Goal: Understand process/instructions

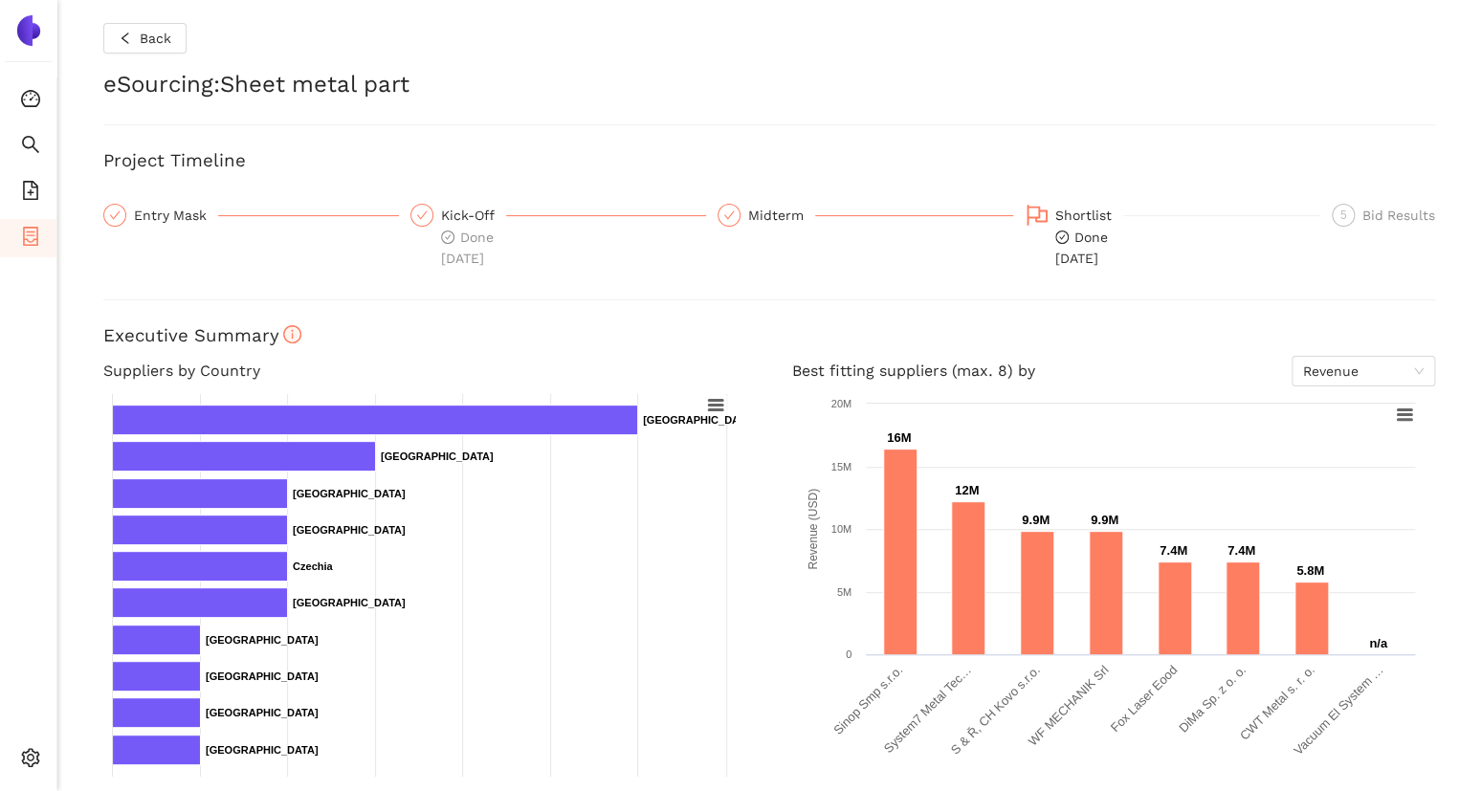
scroll to position [639, 0]
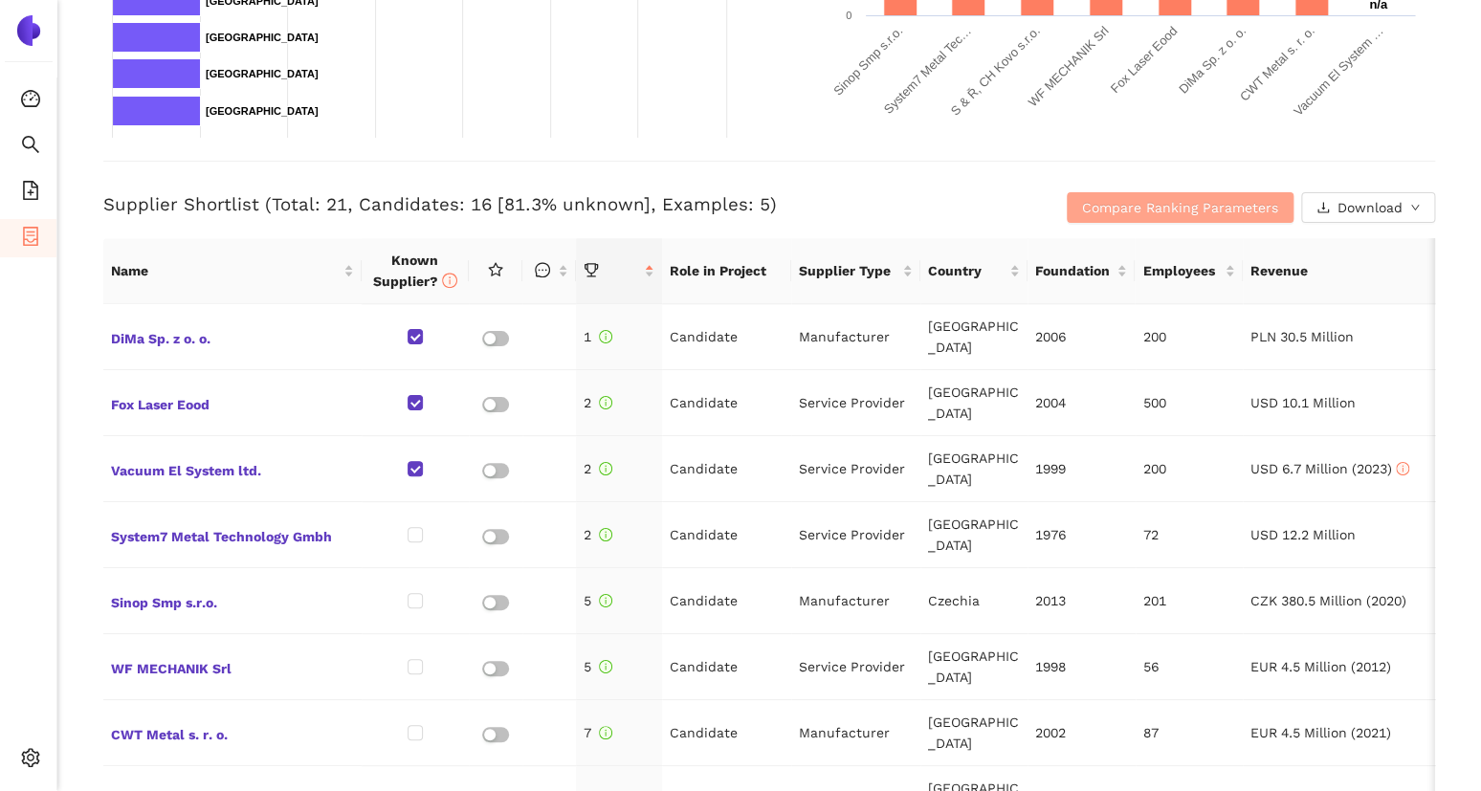
click at [1092, 197] on span "Compare Ranking Parameters" at bounding box center [1180, 207] width 196 height 21
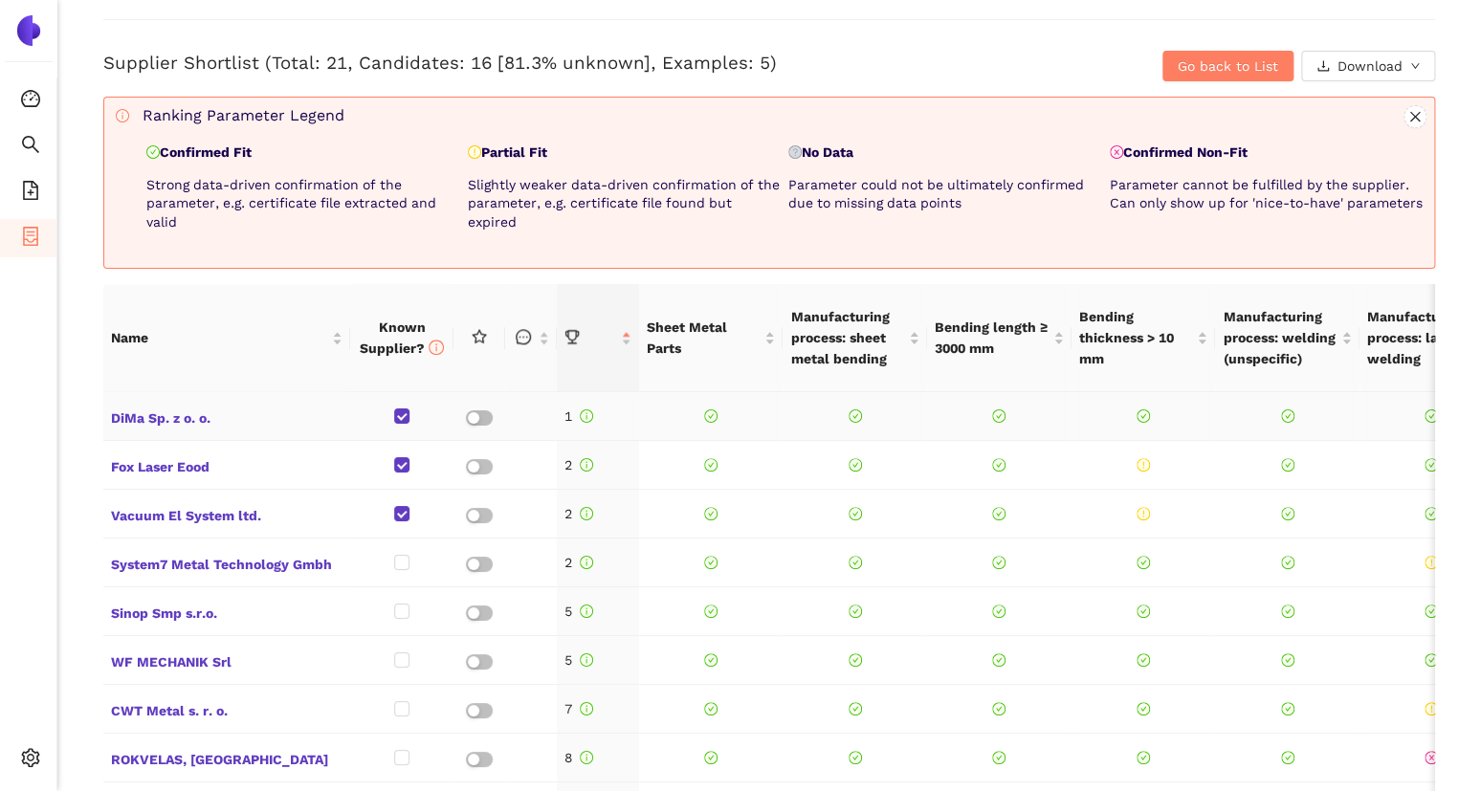
scroll to position [780, 0]
click at [502, 153] on p "Partial Fit" at bounding box center [625, 153] width 314 height 19
click at [203, 155] on p "Confirmed Fit" at bounding box center [303, 153] width 314 height 19
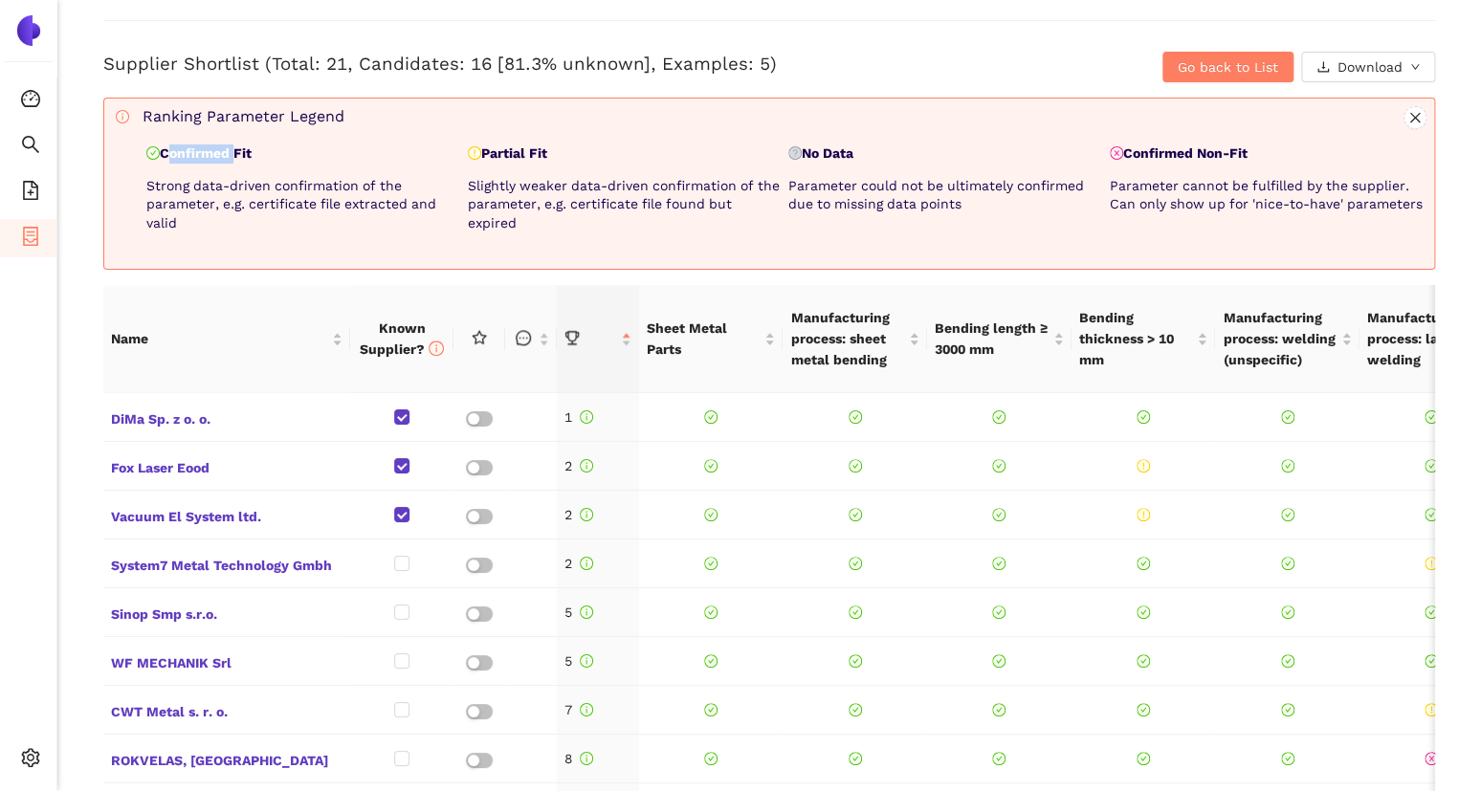
click at [203, 155] on p "Confirmed Fit" at bounding box center [303, 153] width 314 height 19
click at [175, 183] on p "Strong data-driven confirmation of the parameter, e.g. certificate file extract…" at bounding box center [303, 205] width 314 height 56
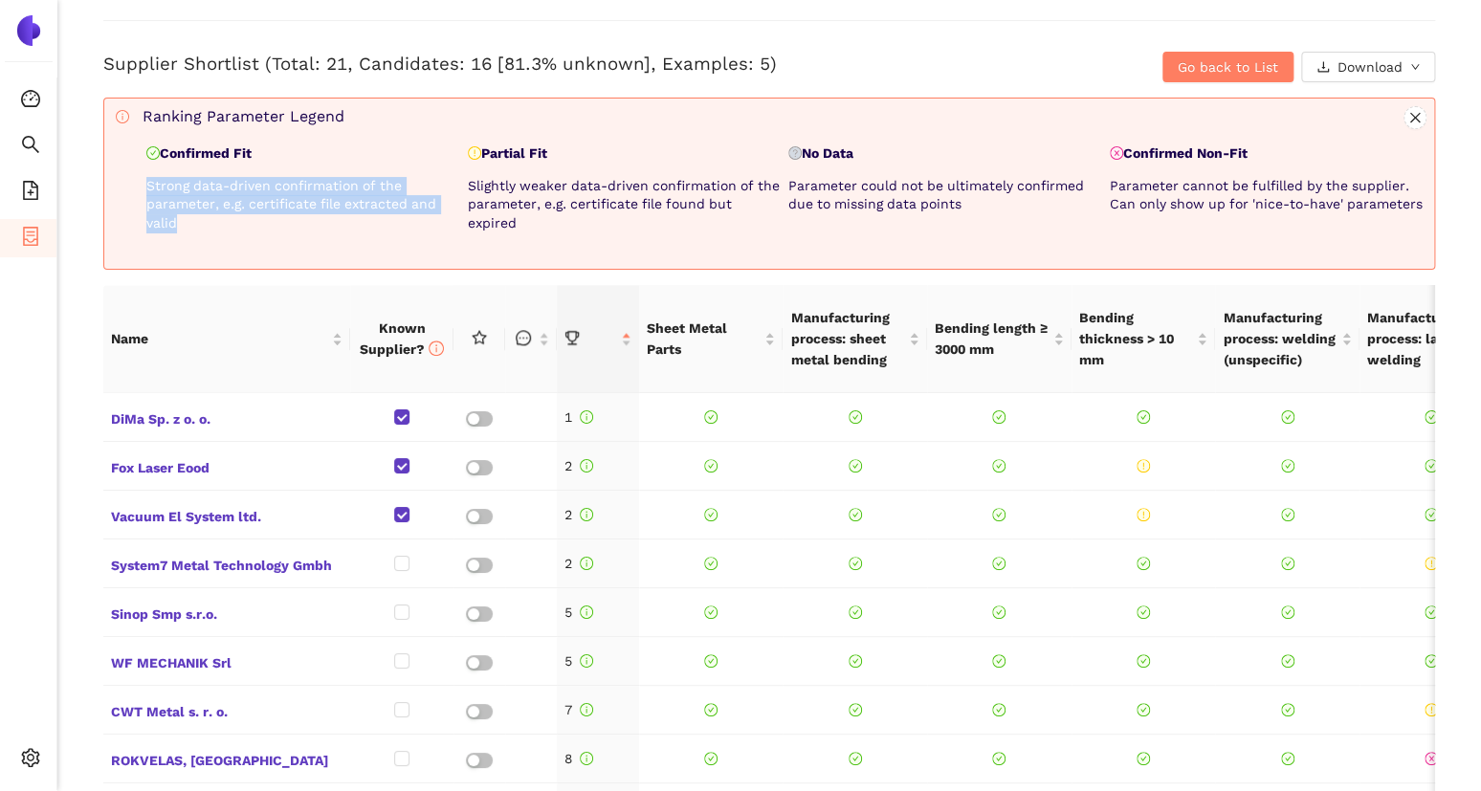
click at [85, 249] on div "Back eSourcing : Sheet metal part Project Timeline Entry Mask Kick-Off Done 5/1…" at bounding box center [768, 395] width 1423 height 791
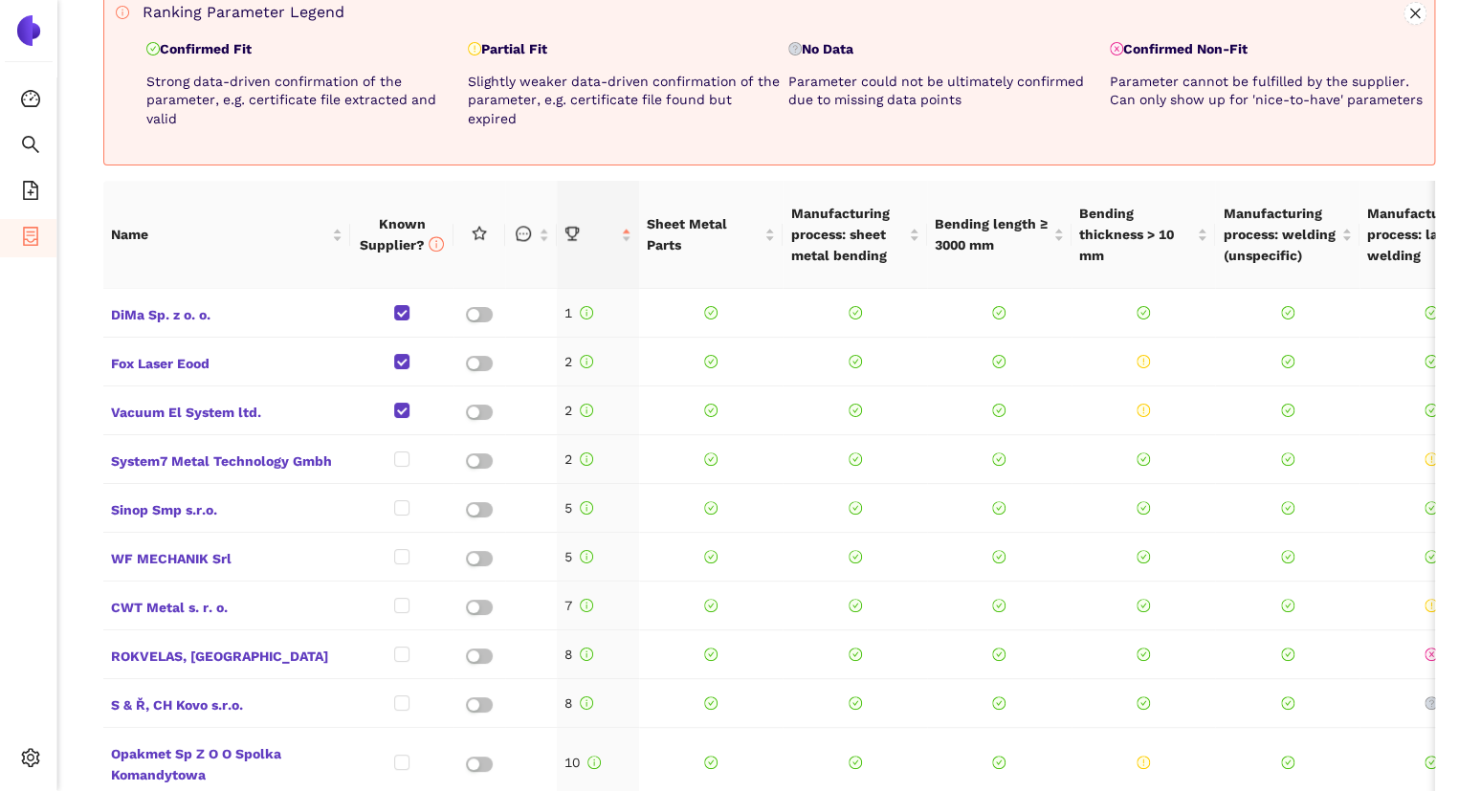
scroll to position [888, 0]
